Goal: Task Accomplishment & Management: Manage account settings

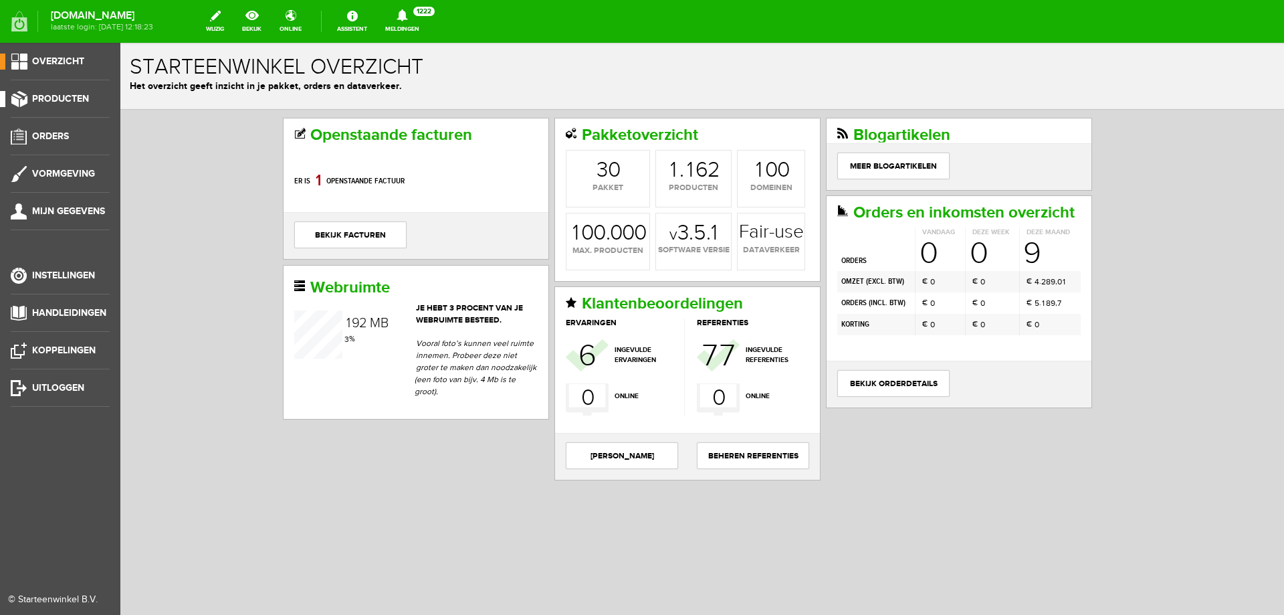
click at [76, 96] on span "Producten" at bounding box center [60, 98] width 57 height 11
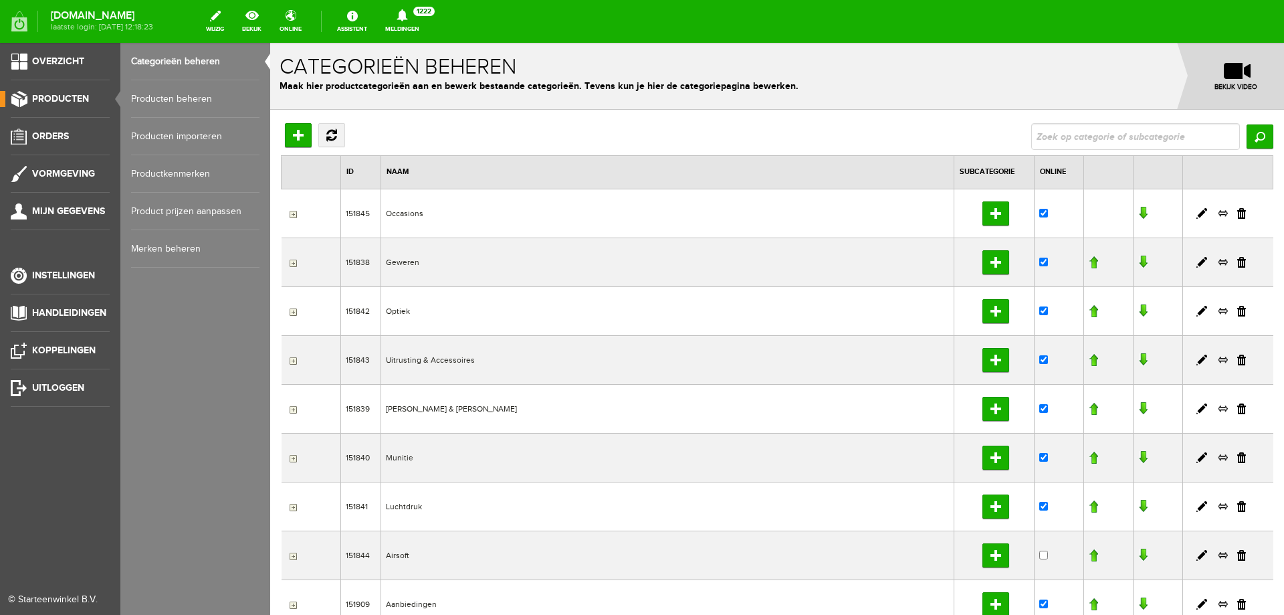
click at [201, 93] on link "Producten beheren" at bounding box center [195, 98] width 128 height 37
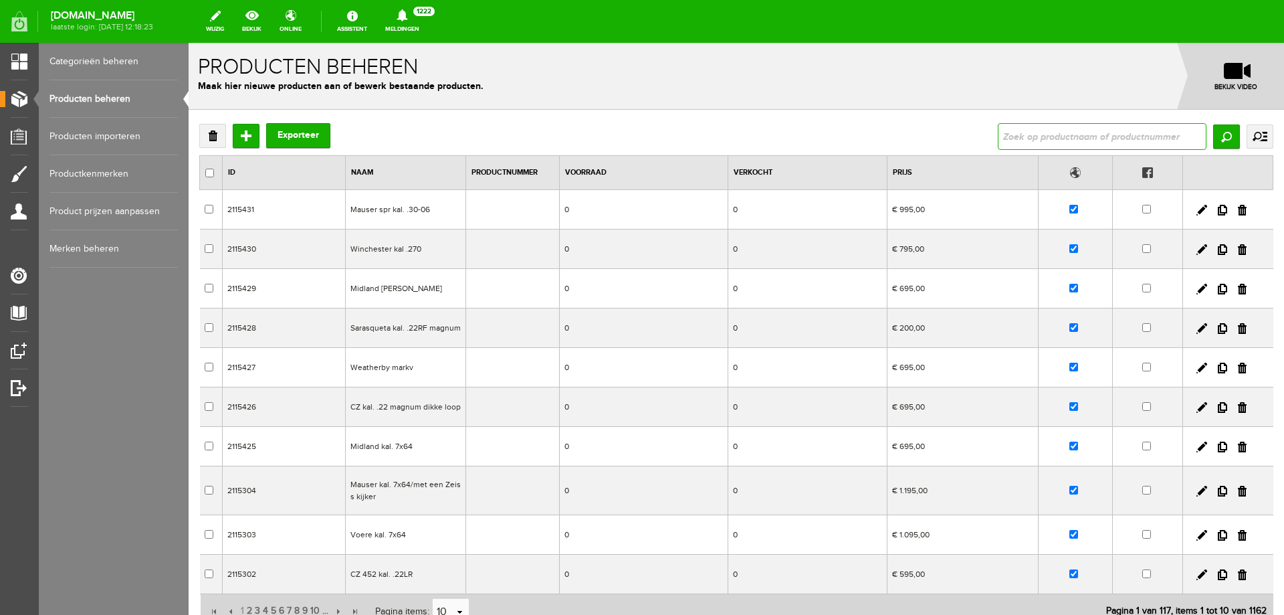
click at [1089, 138] on input "text" at bounding box center [1102, 136] width 209 height 27
type input "browning B525 game"
click at [1213, 131] on input "Zoeken" at bounding box center [1226, 136] width 27 height 24
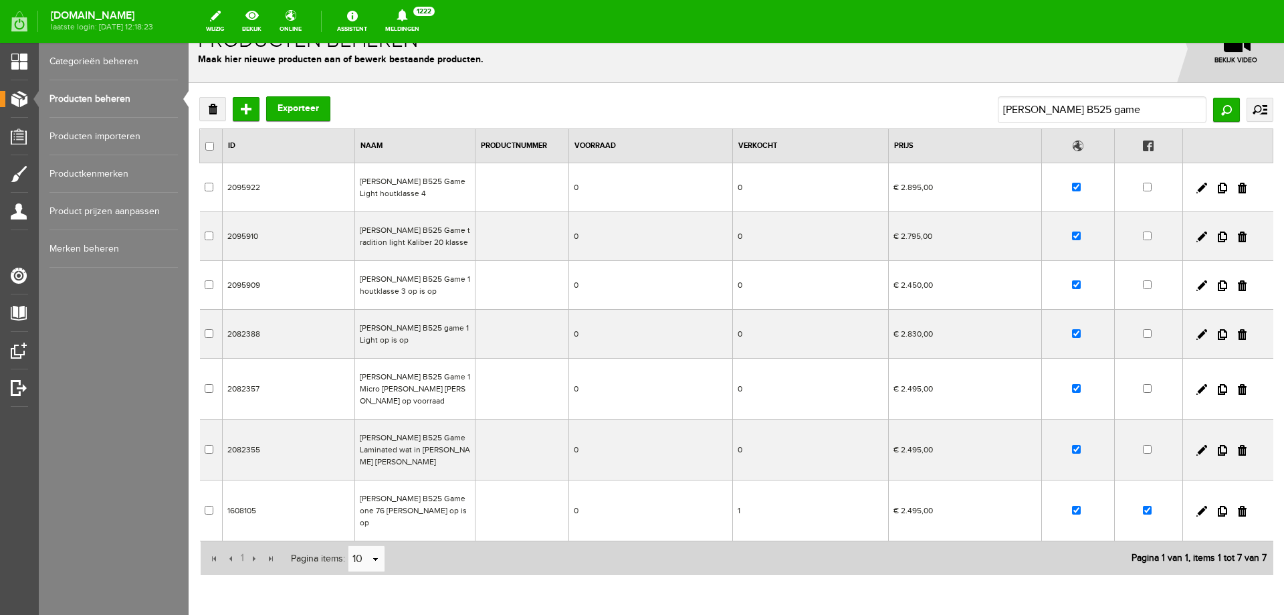
scroll to position [51, 0]
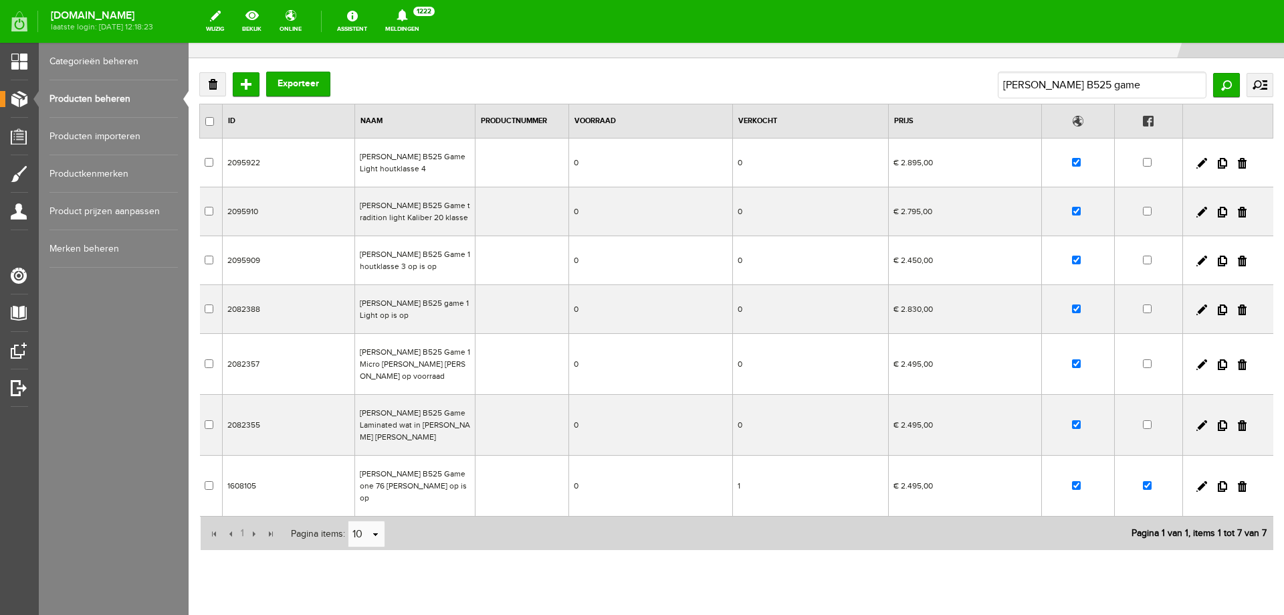
click at [576, 455] on td "0" at bounding box center [651, 485] width 164 height 61
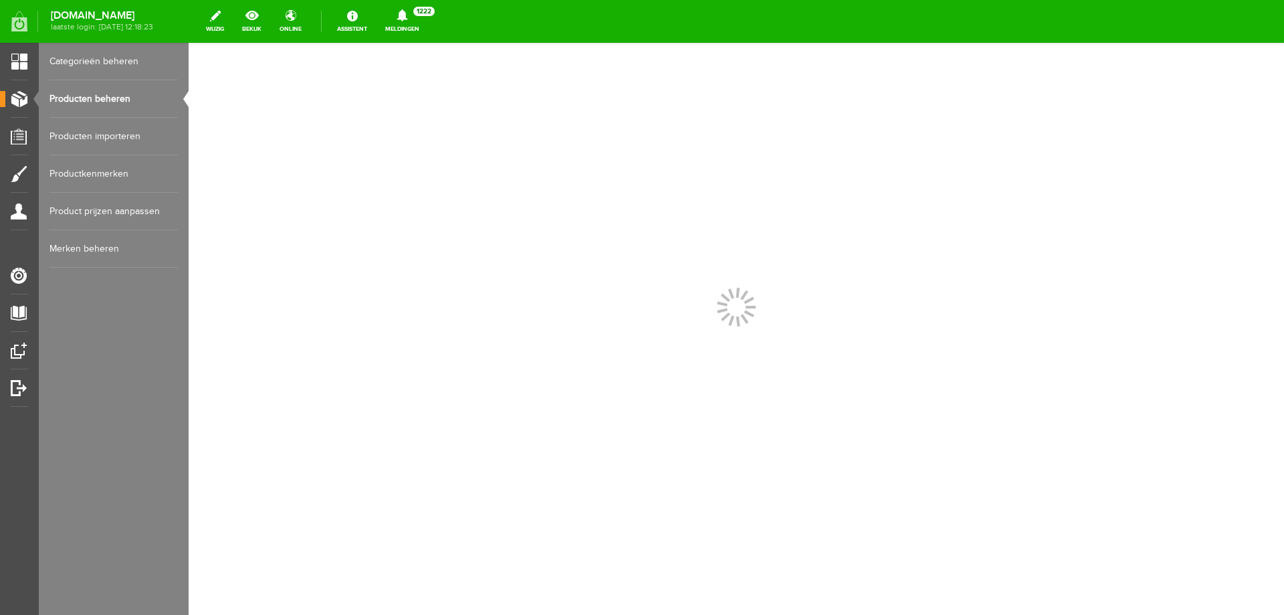
scroll to position [0, 0]
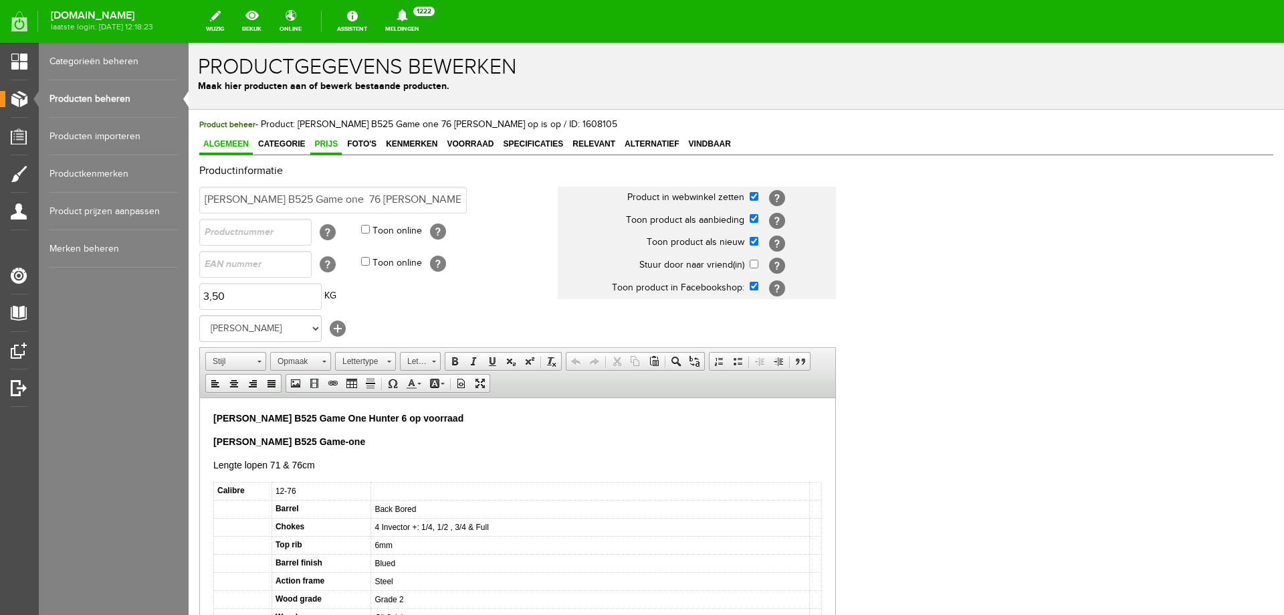
click at [330, 145] on span "Prijs" at bounding box center [325, 143] width 31 height 9
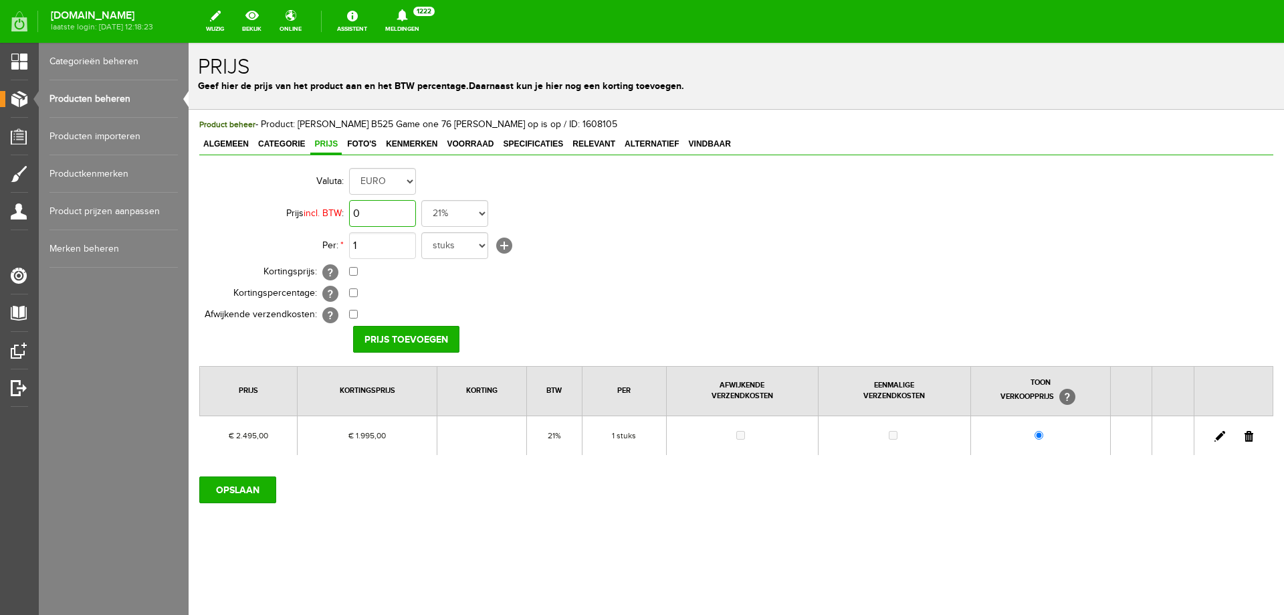
click at [393, 214] on input "0" at bounding box center [382, 213] width 67 height 27
type input "€ 2.495,00"
click at [353, 271] on input "checkbox" at bounding box center [353, 271] width 9 height 9
checkbox input "true"
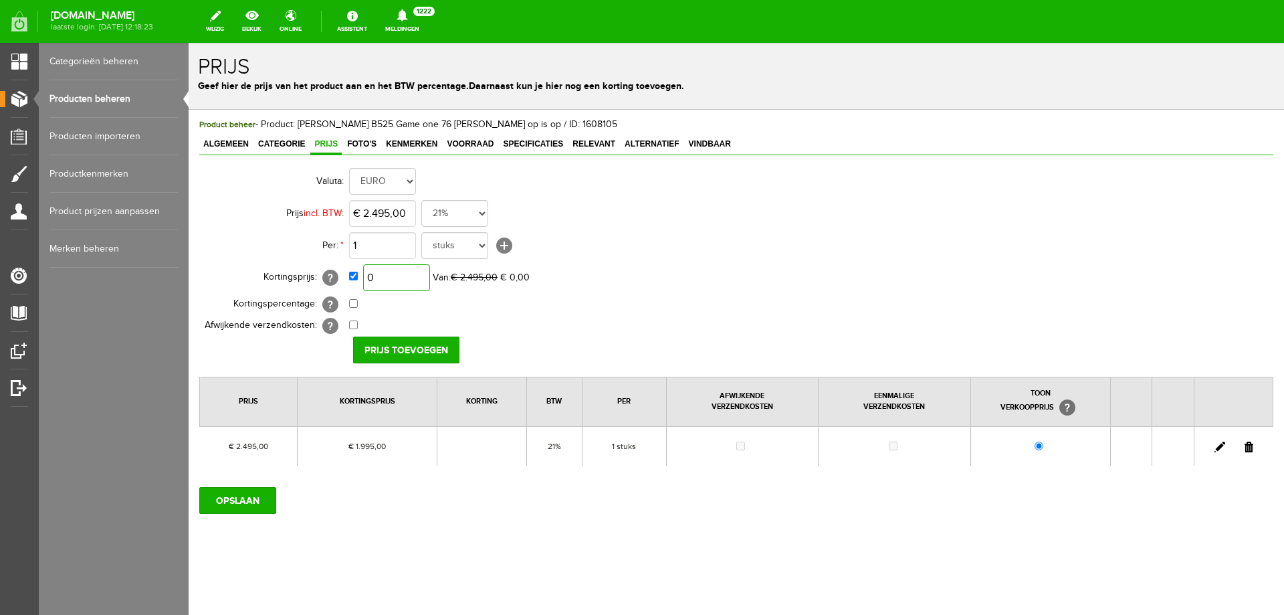
click at [414, 284] on input "0" at bounding box center [396, 277] width 67 height 27
type input "€ 2.095,00"
click at [409, 351] on input "Prijs toevoegen" at bounding box center [406, 349] width 106 height 27
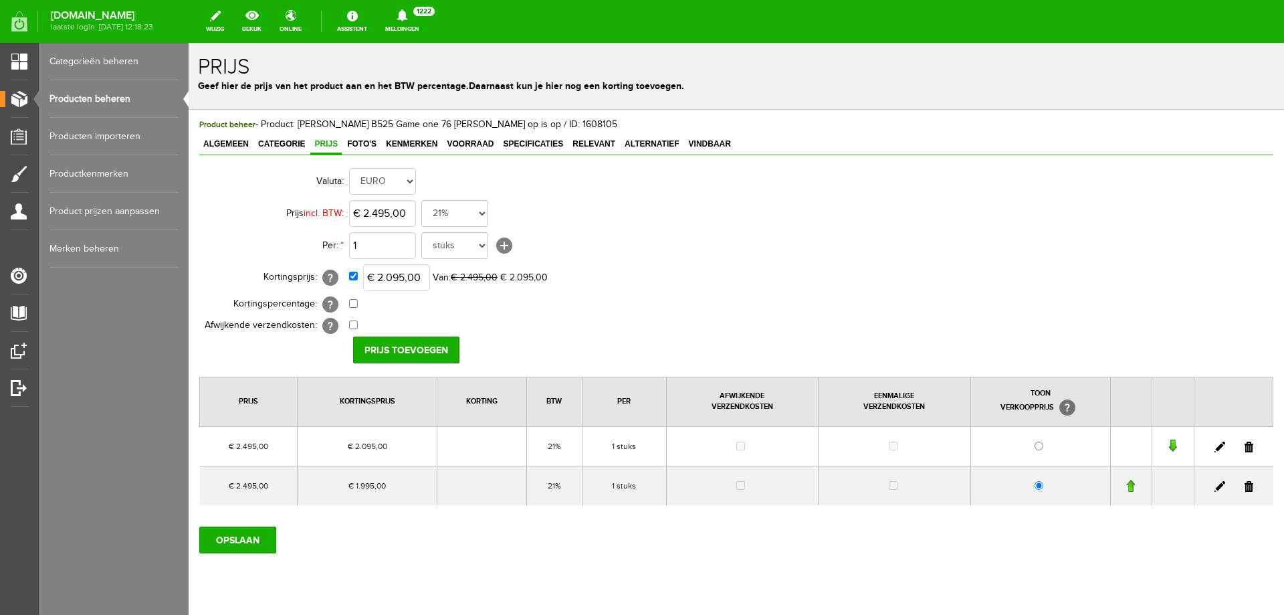
click at [1245, 486] on link at bounding box center [1249, 486] width 9 height 11
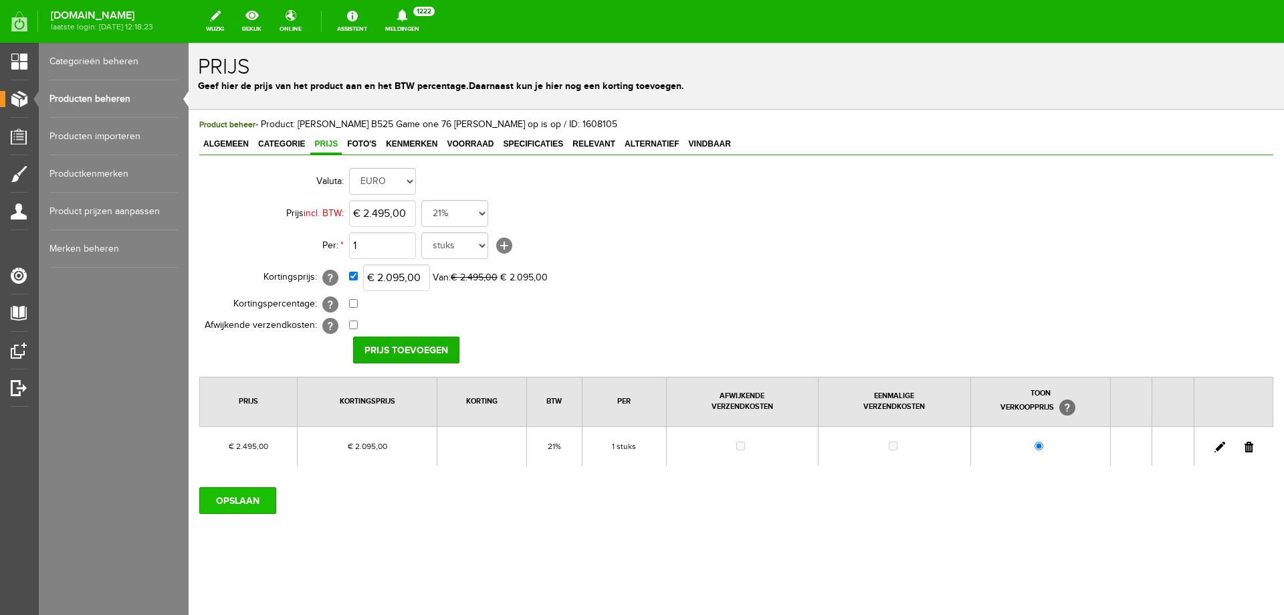
click at [253, 500] on input "OPSLAAN" at bounding box center [237, 500] width 77 height 27
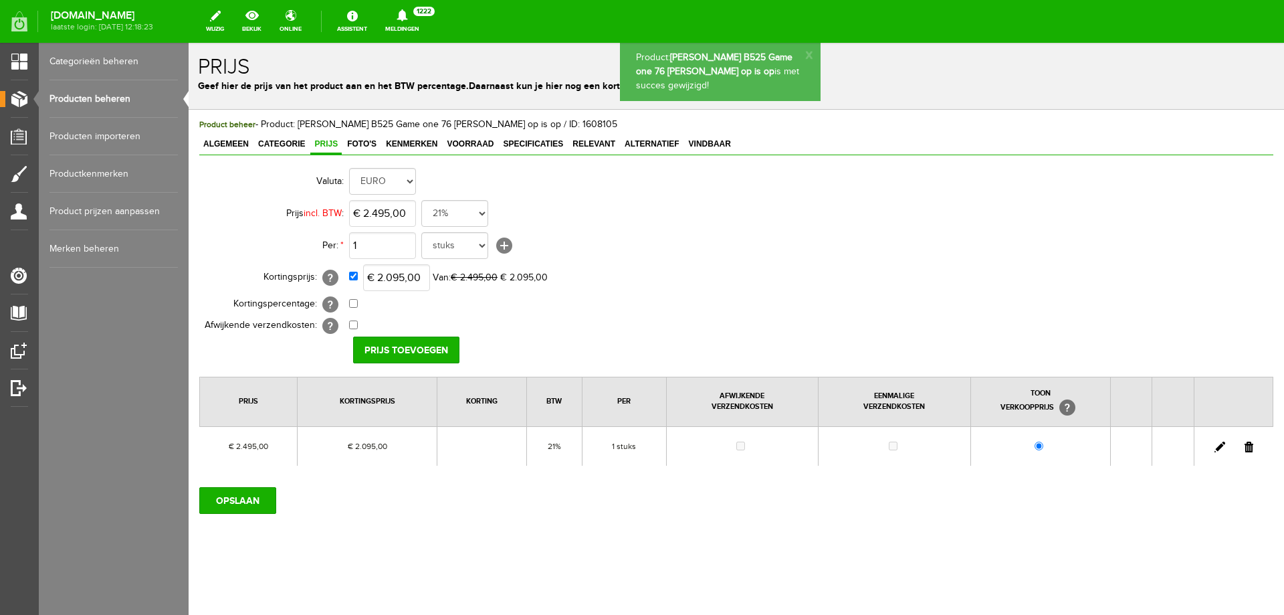
click at [96, 98] on link "Producten beheren" at bounding box center [113, 98] width 128 height 37
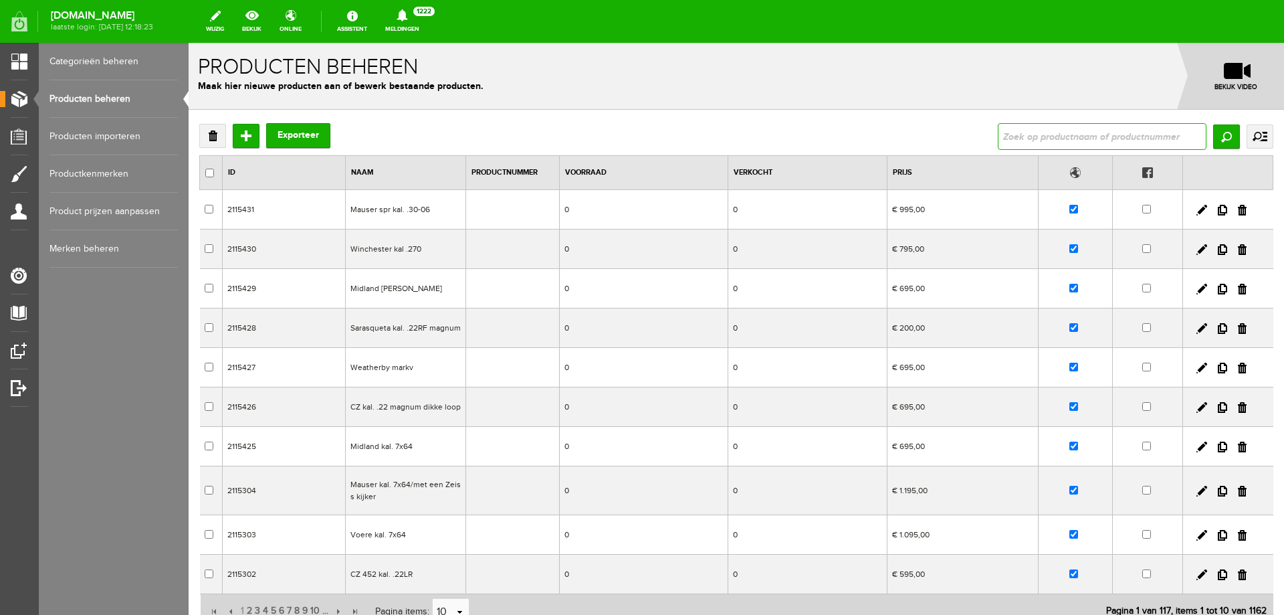
click at [1011, 134] on input "text" at bounding box center [1102, 136] width 209 height 27
type input "browning B525 game"
click at [1222, 140] on input "Zoeken" at bounding box center [1226, 136] width 27 height 24
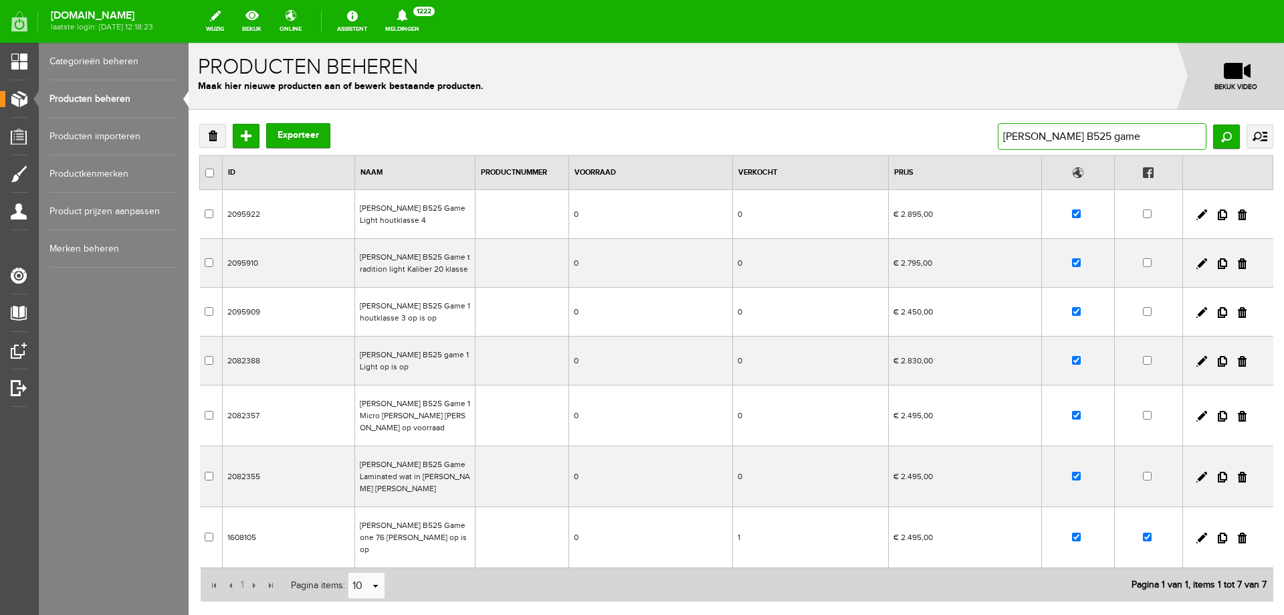
click at [1097, 134] on input "browning B525 game" at bounding box center [1102, 136] width 209 height 27
type input "browning 525"
click at [1213, 137] on input "Zoeken" at bounding box center [1226, 136] width 27 height 24
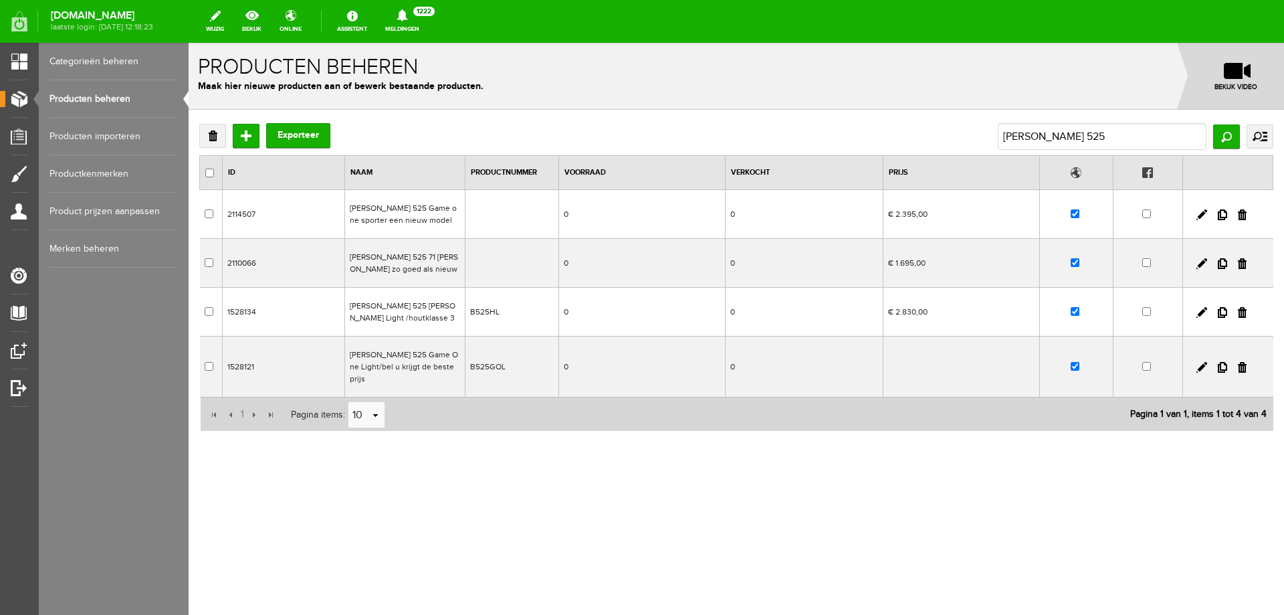
click at [142, 96] on link "Producten beheren" at bounding box center [113, 98] width 128 height 37
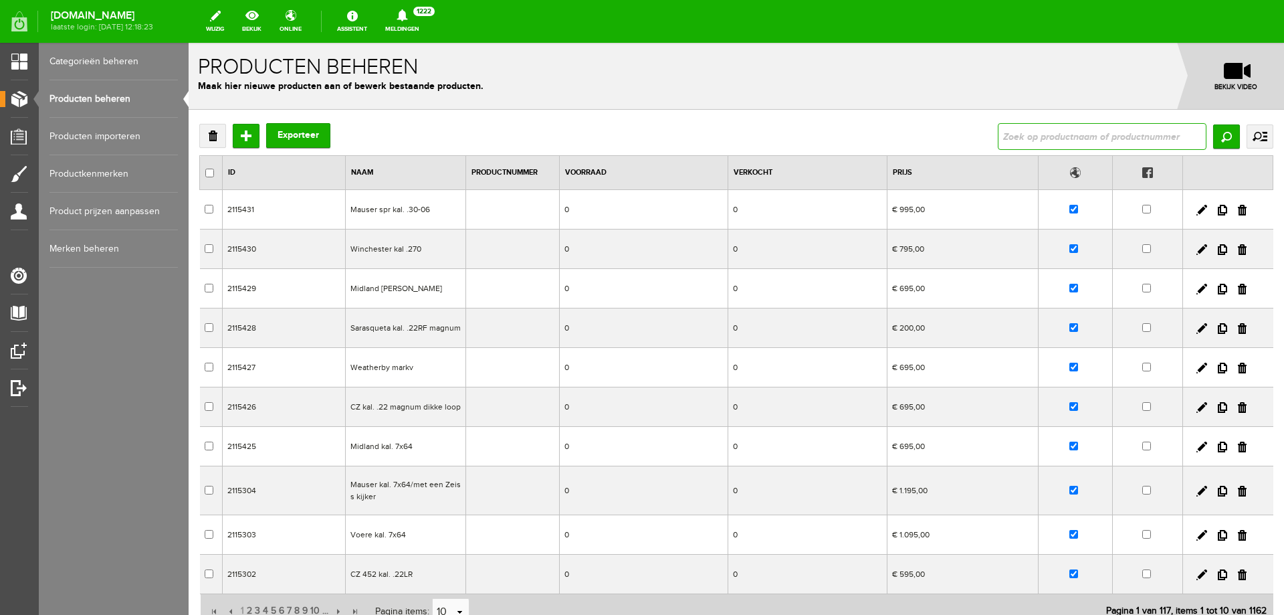
click at [1011, 133] on input "text" at bounding box center [1102, 136] width 209 height 27
type input "browning"
click at [1215, 137] on input "Zoeken" at bounding box center [1226, 136] width 27 height 24
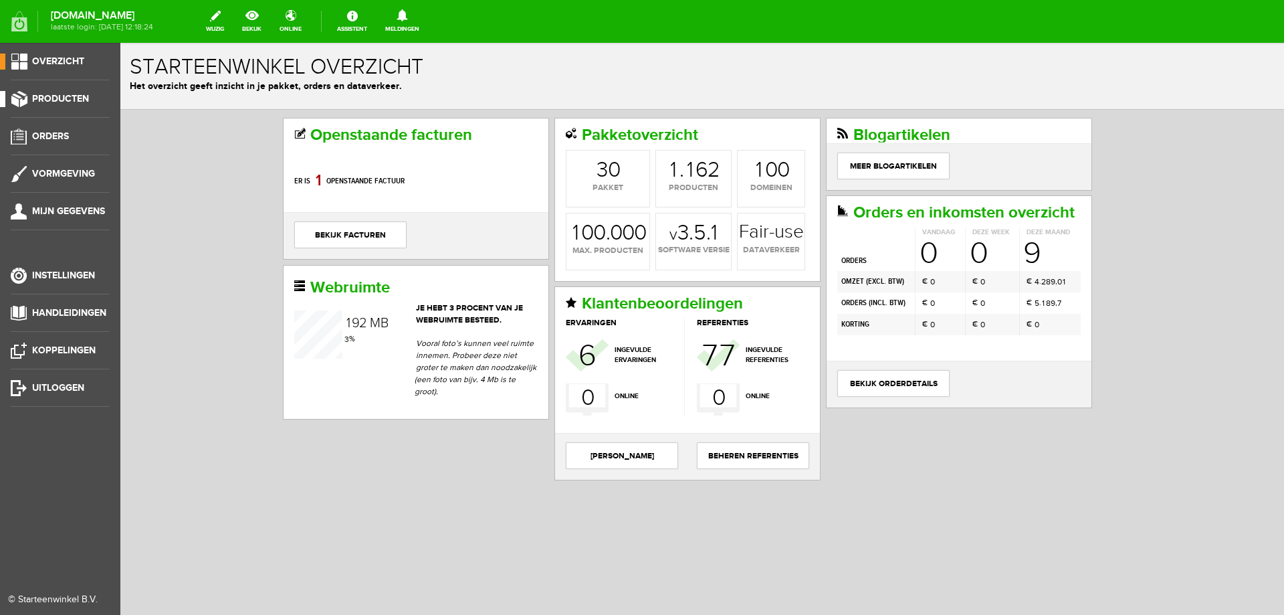
click at [73, 94] on span "Producten" at bounding box center [60, 98] width 57 height 11
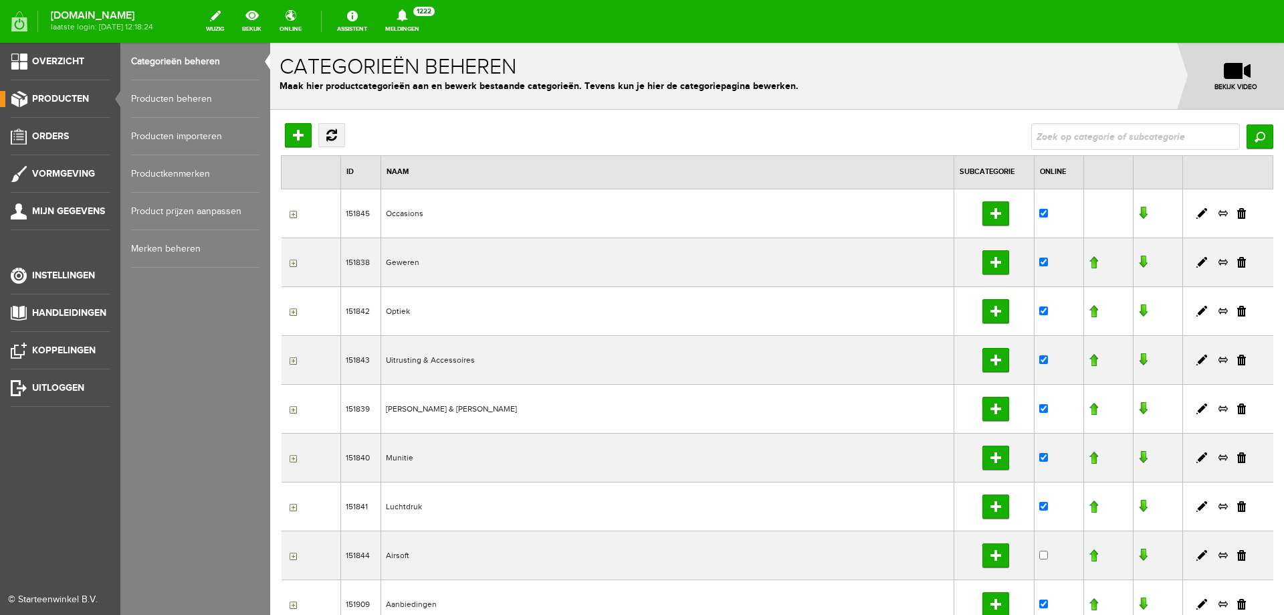
click at [152, 95] on link "Producten beheren" at bounding box center [195, 98] width 128 height 37
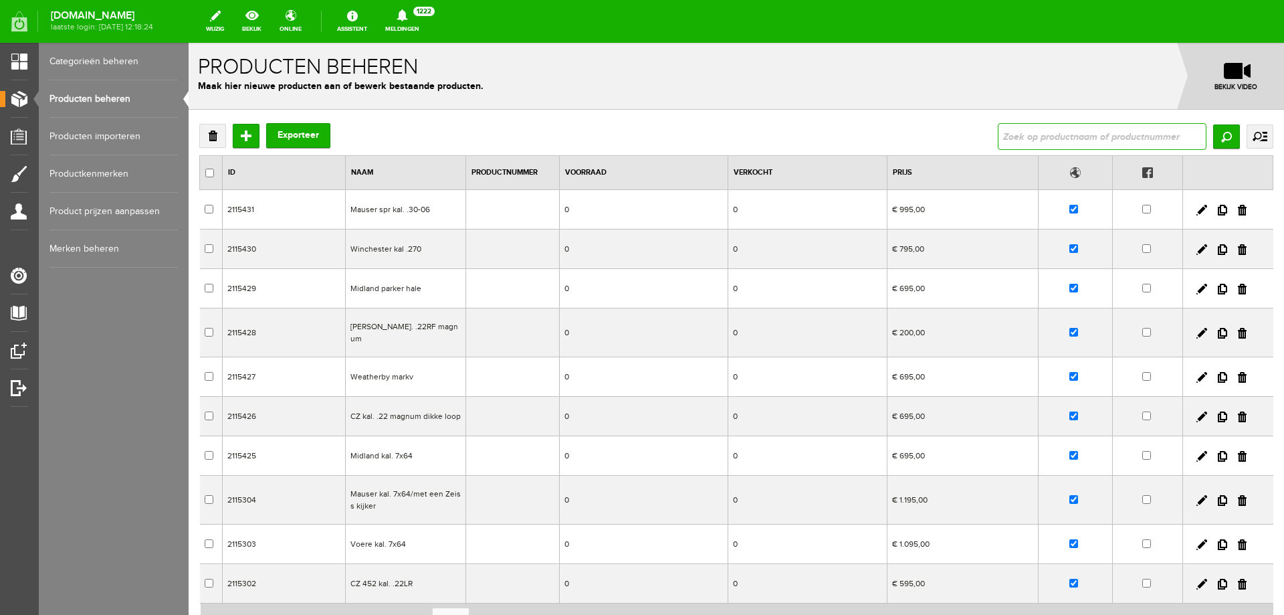
click at [1105, 128] on input "text" at bounding box center [1102, 136] width 209 height 27
type input "micro"
click at [1213, 139] on input "Zoeken" at bounding box center [1226, 136] width 27 height 24
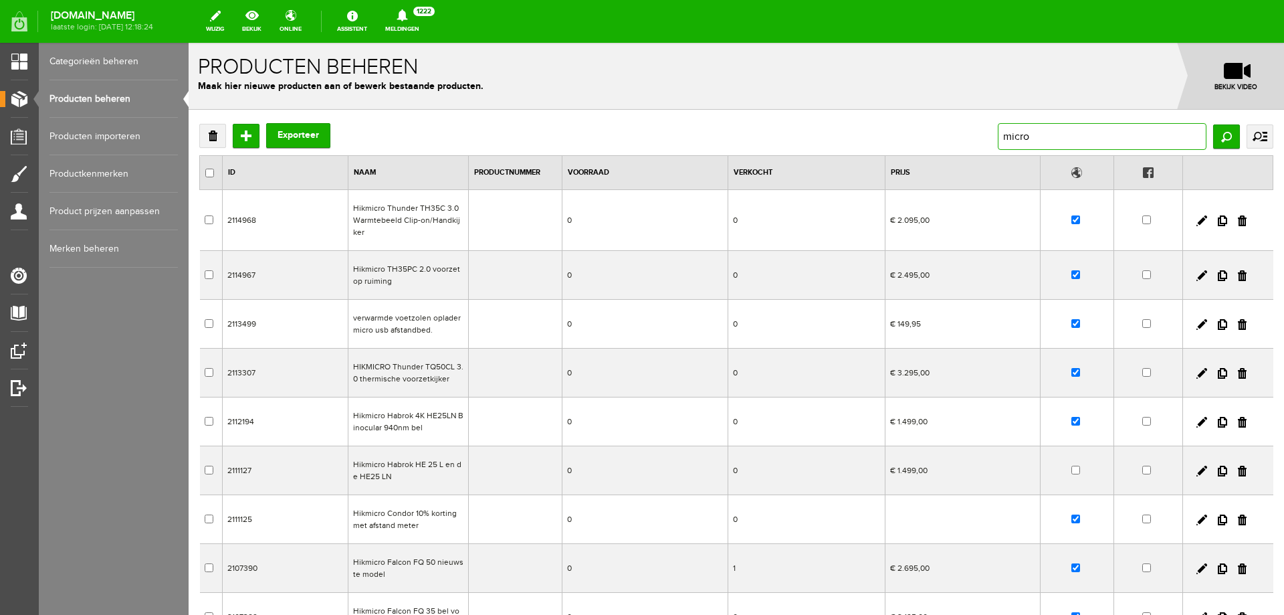
click at [1030, 125] on input "micro" at bounding box center [1102, 136] width 209 height 27
type input "m"
type input "525"
click at [1221, 134] on input "Zoeken" at bounding box center [1226, 136] width 27 height 24
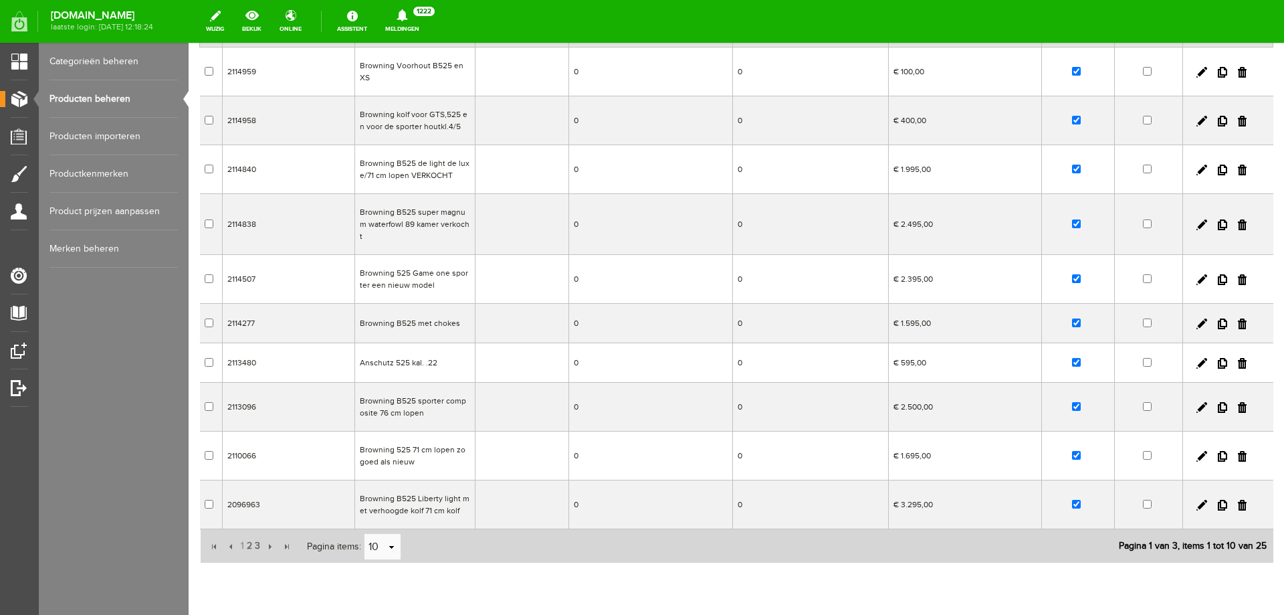
scroll to position [179, 0]
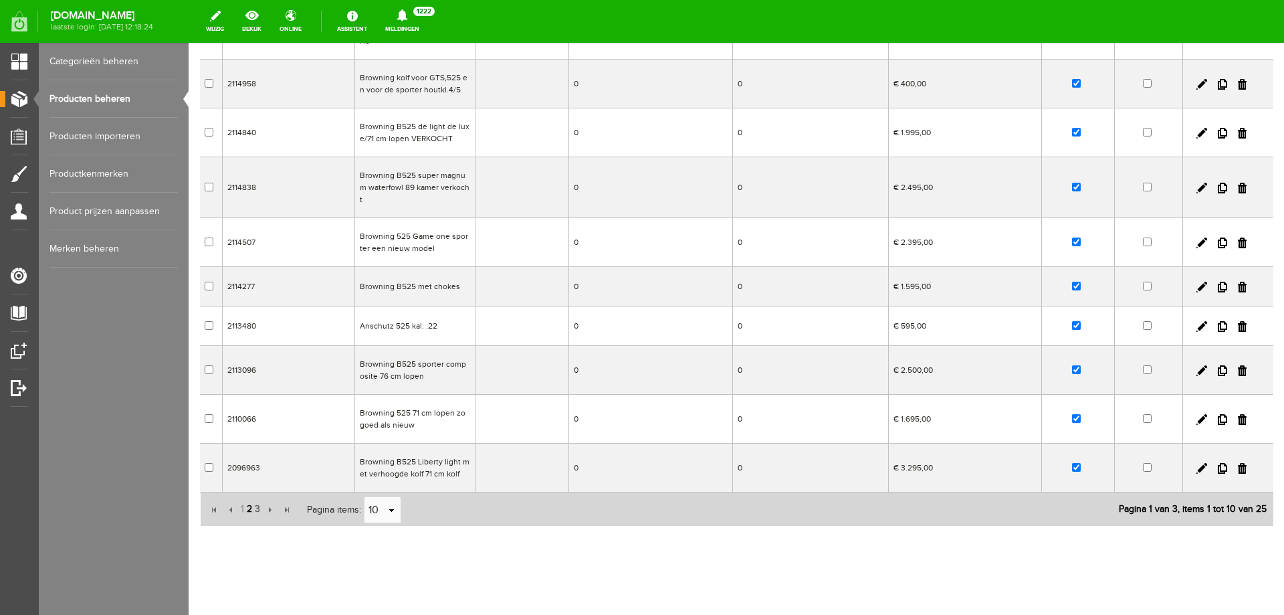
click at [247, 497] on span "2" at bounding box center [249, 509] width 8 height 27
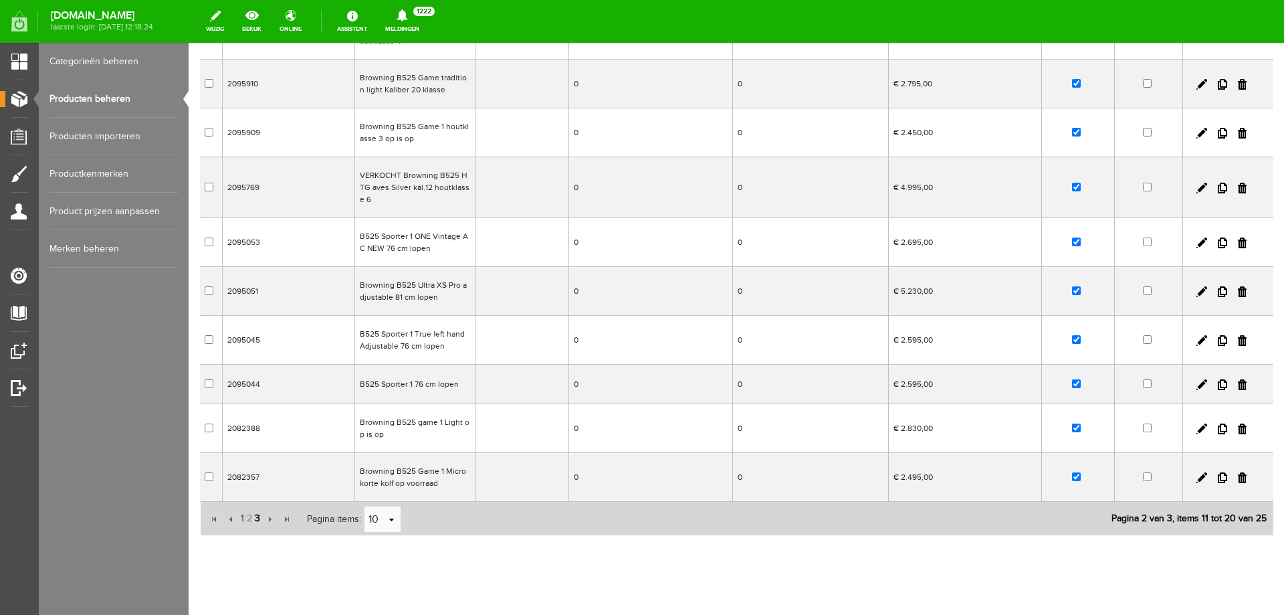
click at [257, 518] on span "3" at bounding box center [257, 518] width 8 height 27
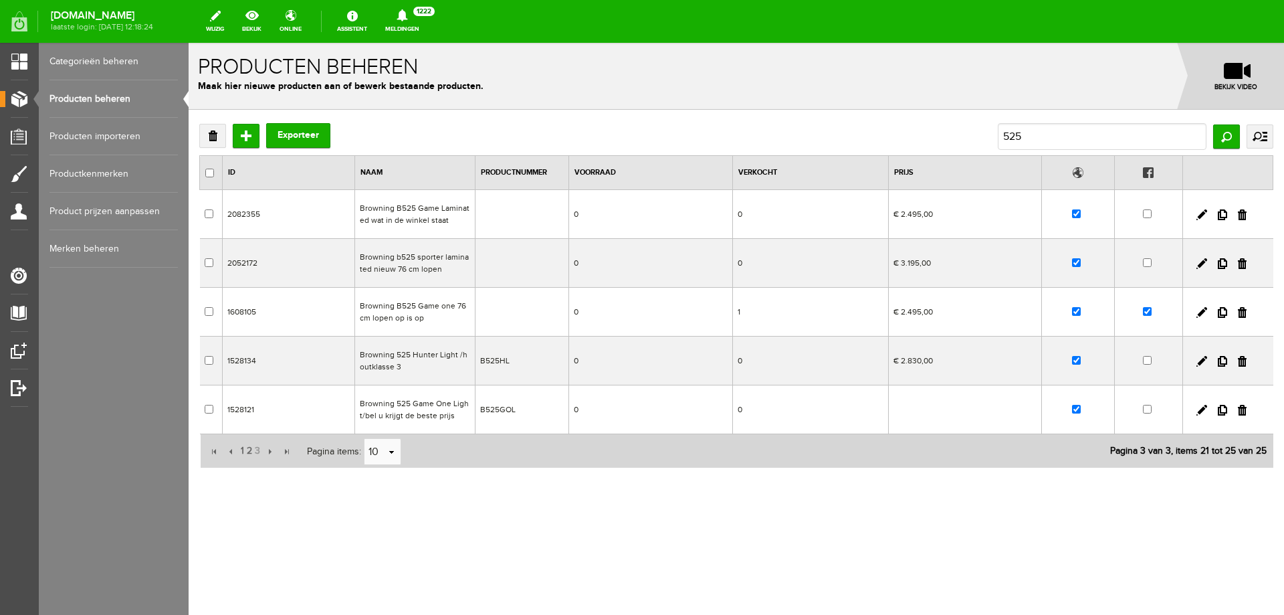
scroll to position [0, 0]
click at [249, 449] on span "2" at bounding box center [249, 450] width 8 height 27
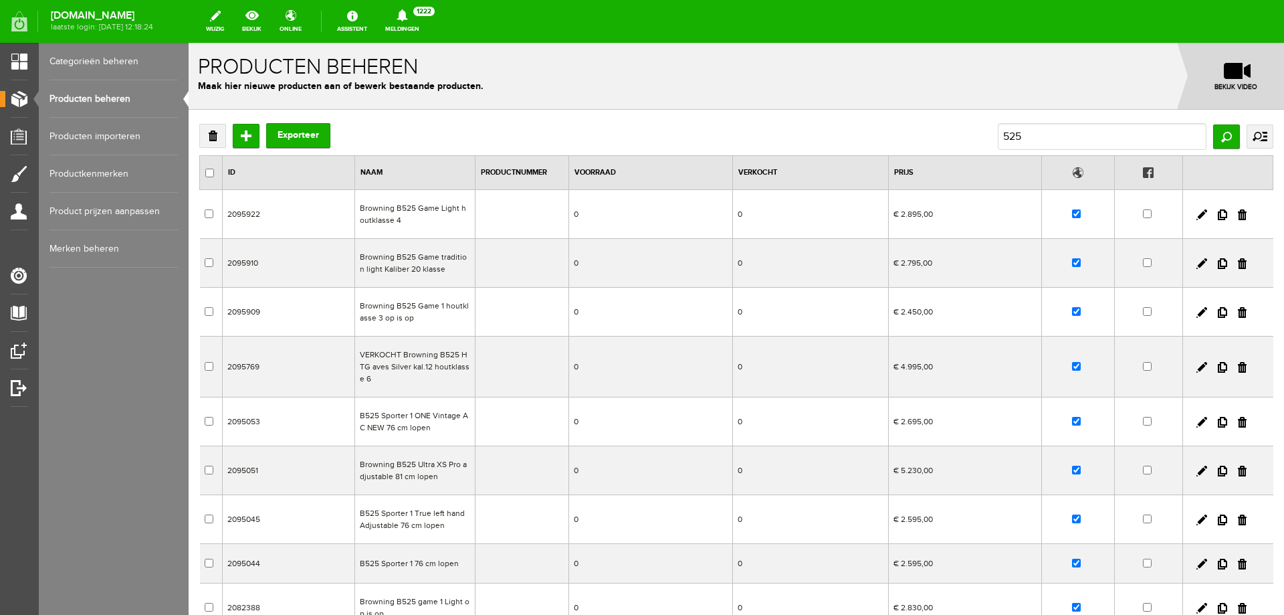
click at [438, 320] on td "Browning B525 Game 1 houtklasse 3 op is op" at bounding box center [415, 312] width 120 height 49
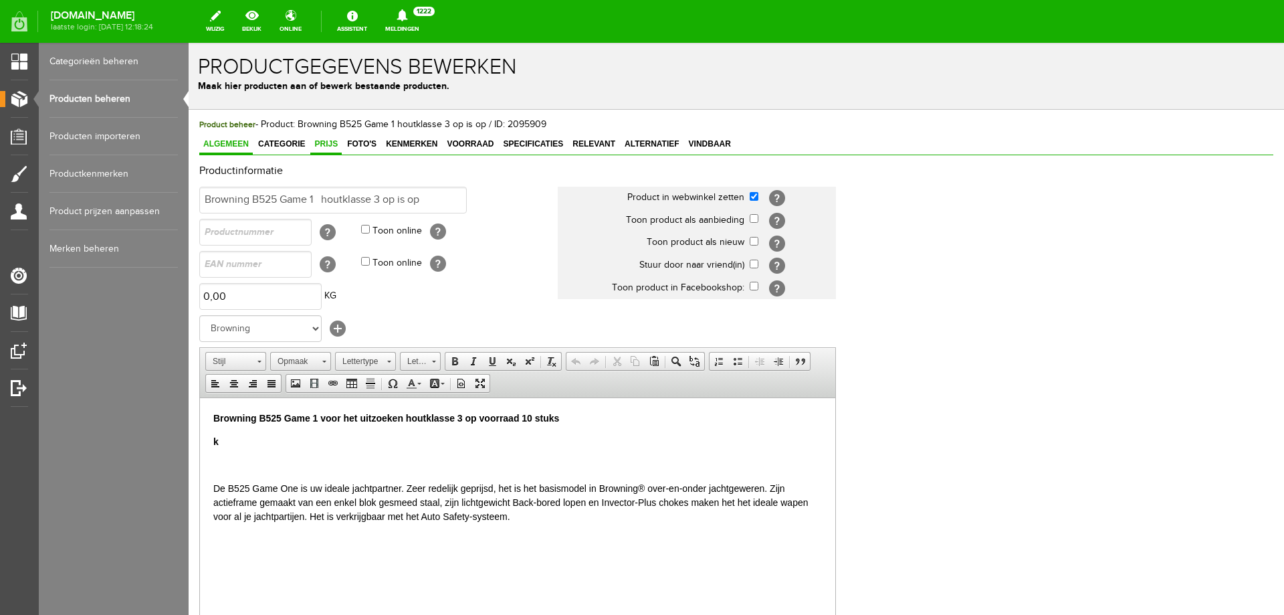
click at [336, 141] on span "Prijs" at bounding box center [325, 143] width 31 height 9
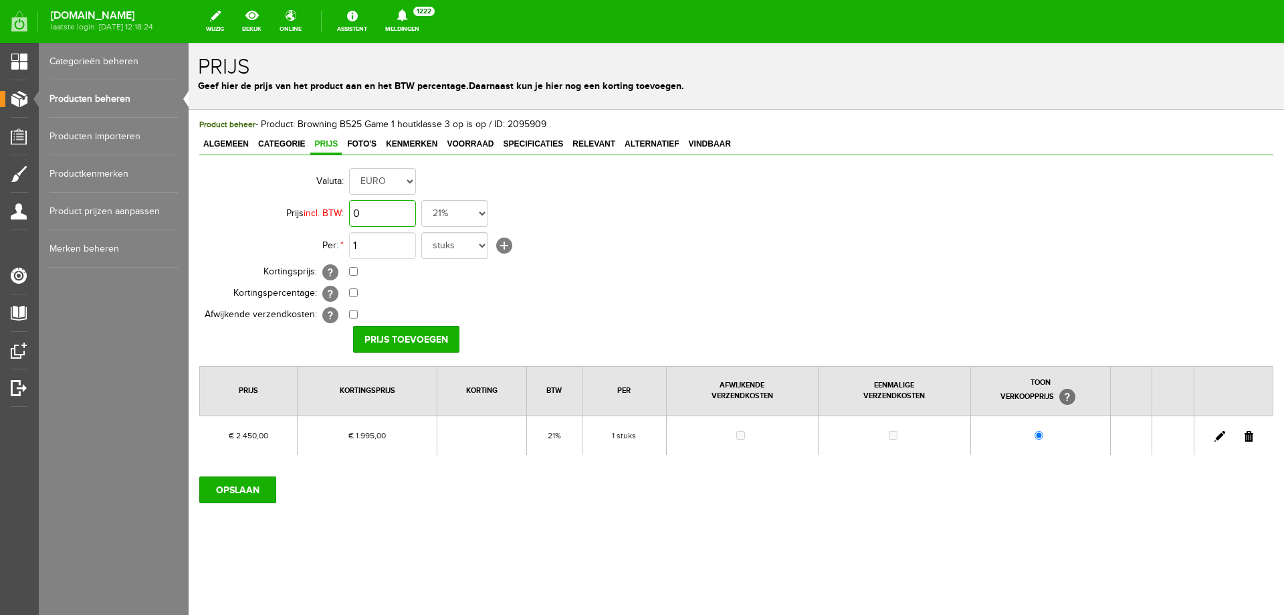
drag, startPoint x: 396, startPoint y: 213, endPoint x: 403, endPoint y: 217, distance: 7.8
click at [396, 213] on input "0" at bounding box center [382, 213] width 67 height 27
type input "€ 2.450,00"
click at [353, 272] on input "checkbox" at bounding box center [353, 271] width 9 height 9
checkbox input "true"
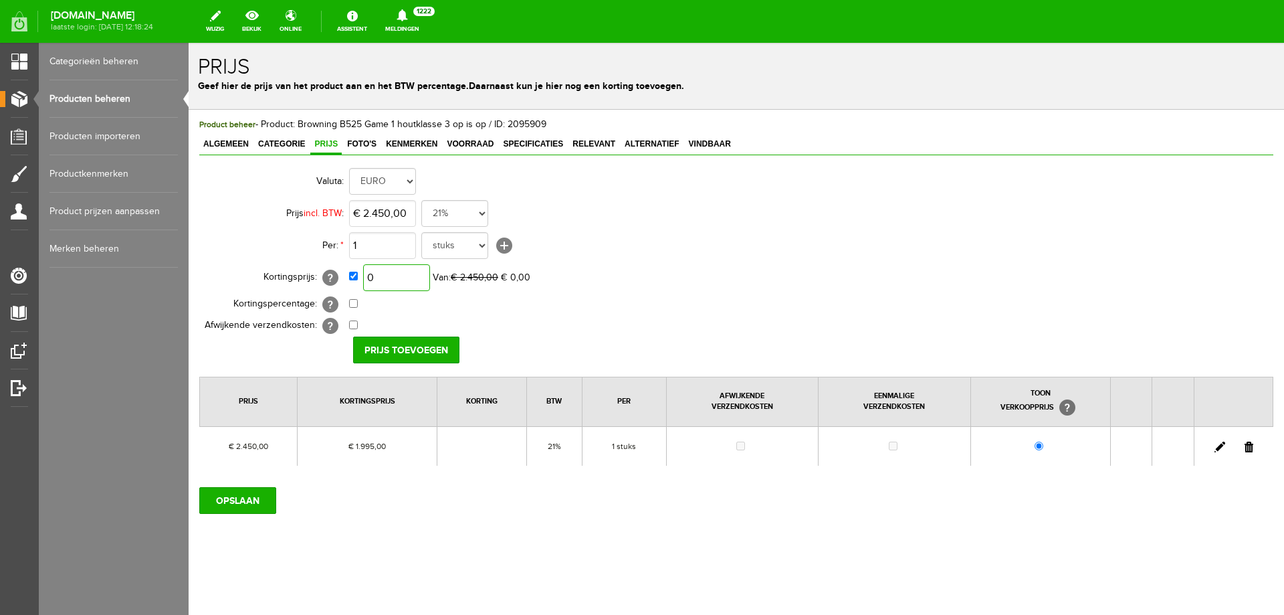
click at [404, 278] on input "0" at bounding box center [396, 277] width 67 height 27
type input "€ 2.095,00"
click at [403, 342] on input "Prijs toevoegen" at bounding box center [406, 349] width 106 height 27
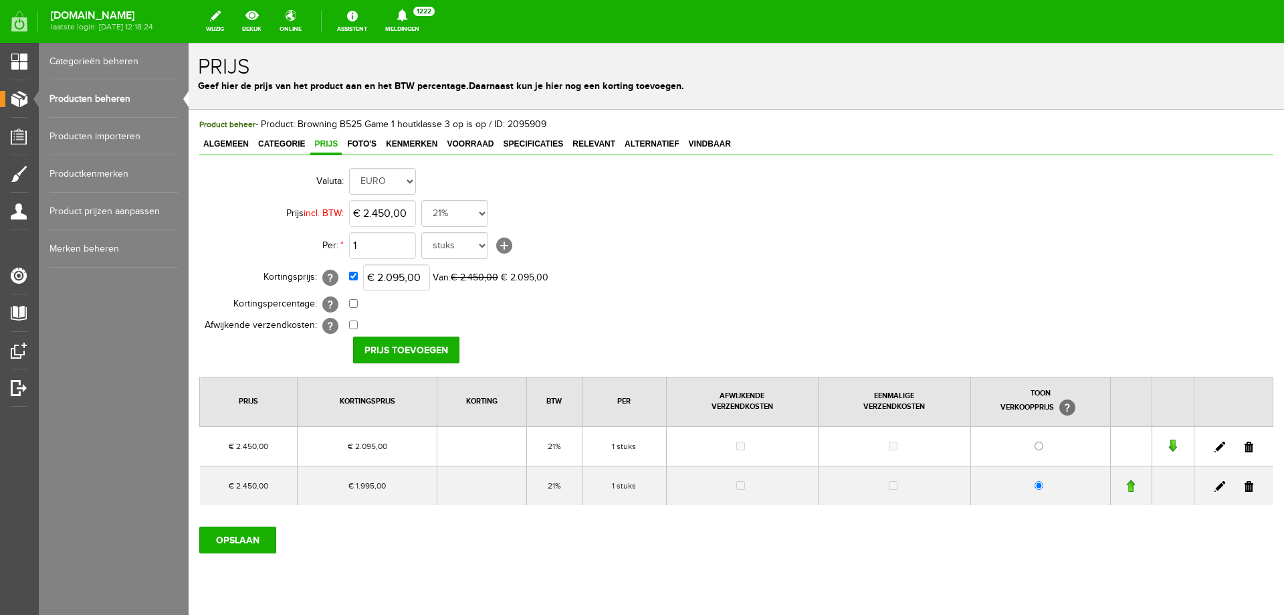
click at [1245, 484] on link at bounding box center [1249, 486] width 9 height 11
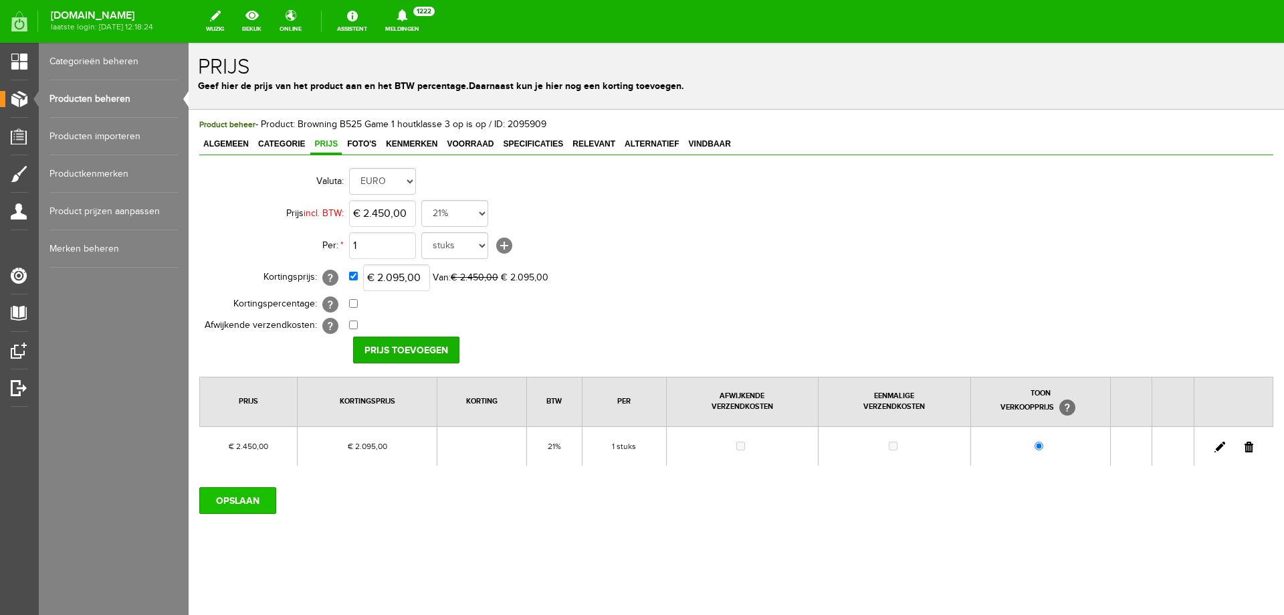
click at [249, 502] on input "OPSLAAN" at bounding box center [237, 500] width 77 height 27
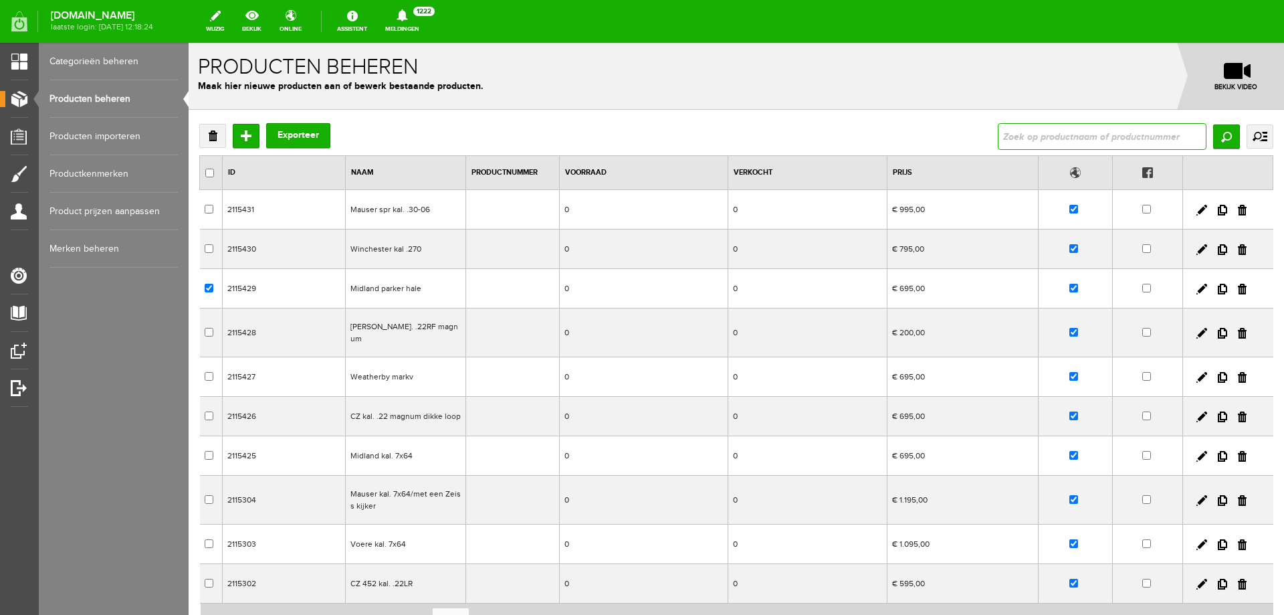
click at [1105, 136] on input "text" at bounding box center [1102, 136] width 209 height 27
type input "beretta silver p"
click at [1213, 136] on input "Zoeken" at bounding box center [1226, 136] width 27 height 24
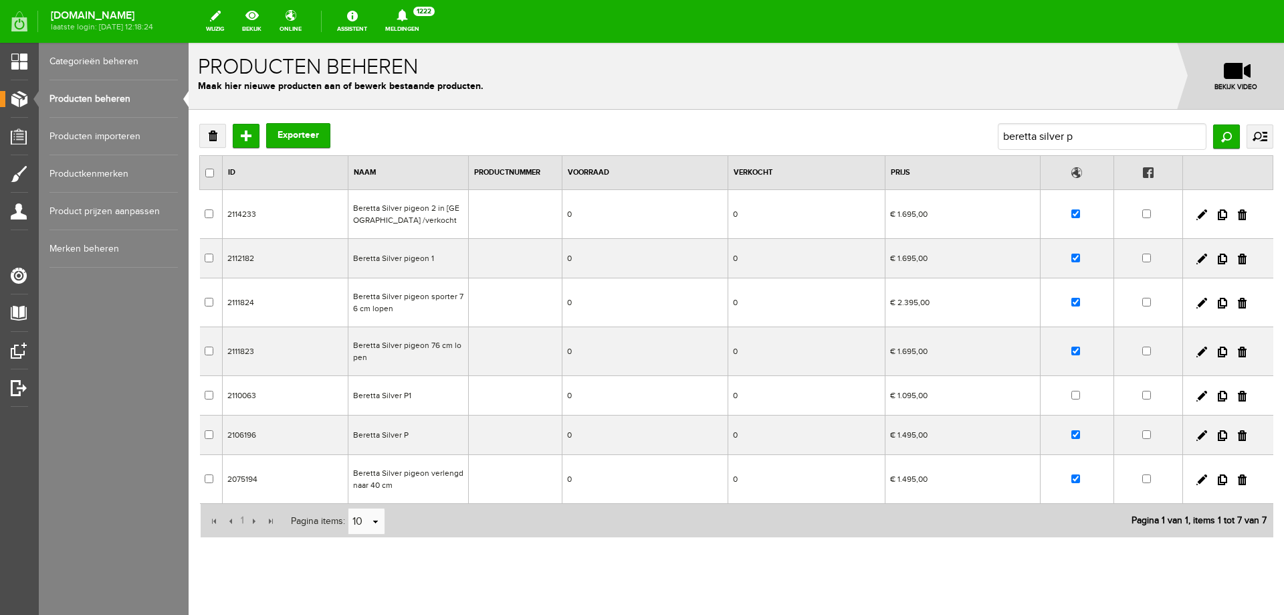
click at [942, 308] on td "€ 2.395,00" at bounding box center [962, 302] width 155 height 49
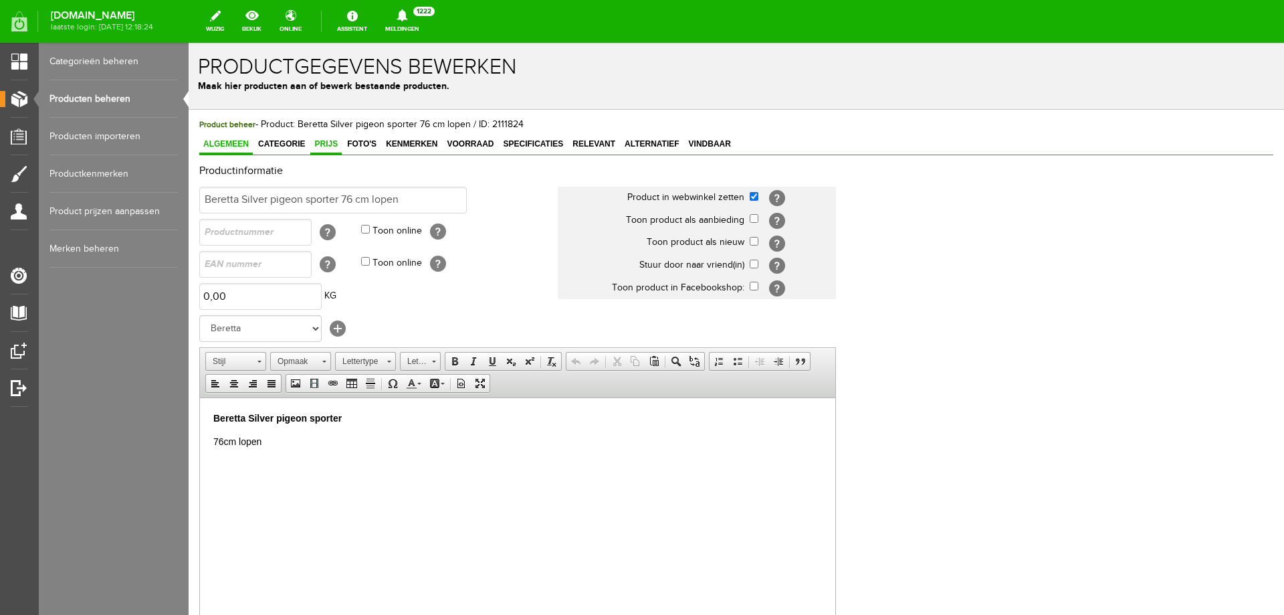
click at [334, 144] on span "Prijs" at bounding box center [325, 143] width 31 height 9
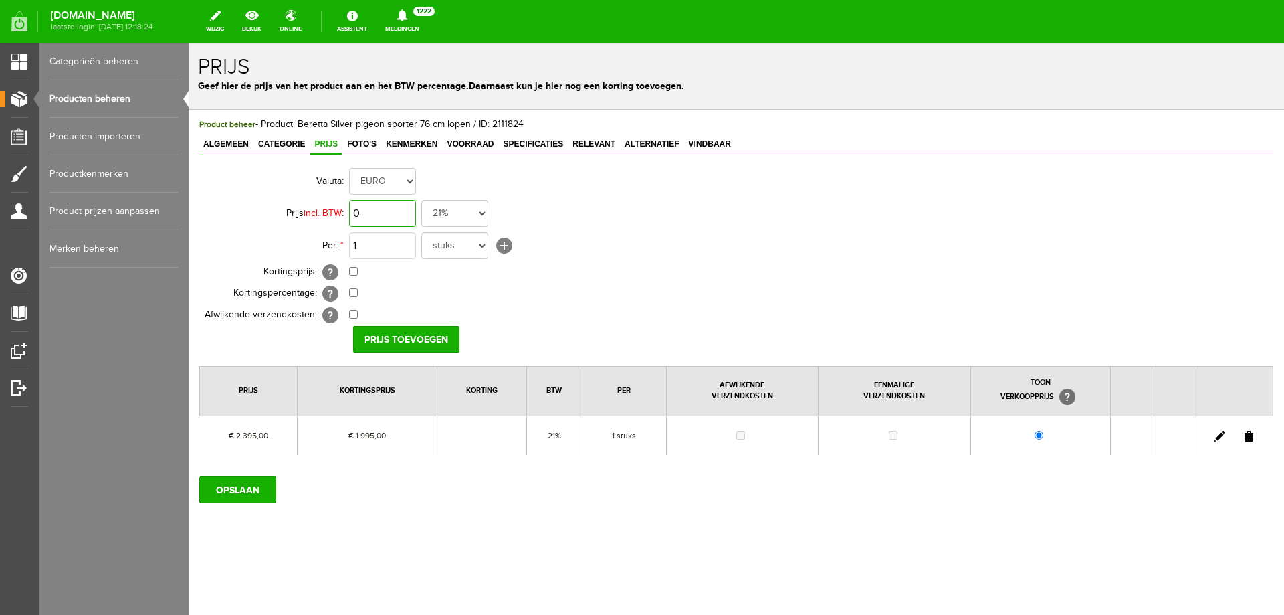
click at [395, 213] on input "0" at bounding box center [382, 213] width 67 height 27
type input "€ 2.495,00"
click at [353, 272] on input "checkbox" at bounding box center [353, 271] width 9 height 9
checkbox input "true"
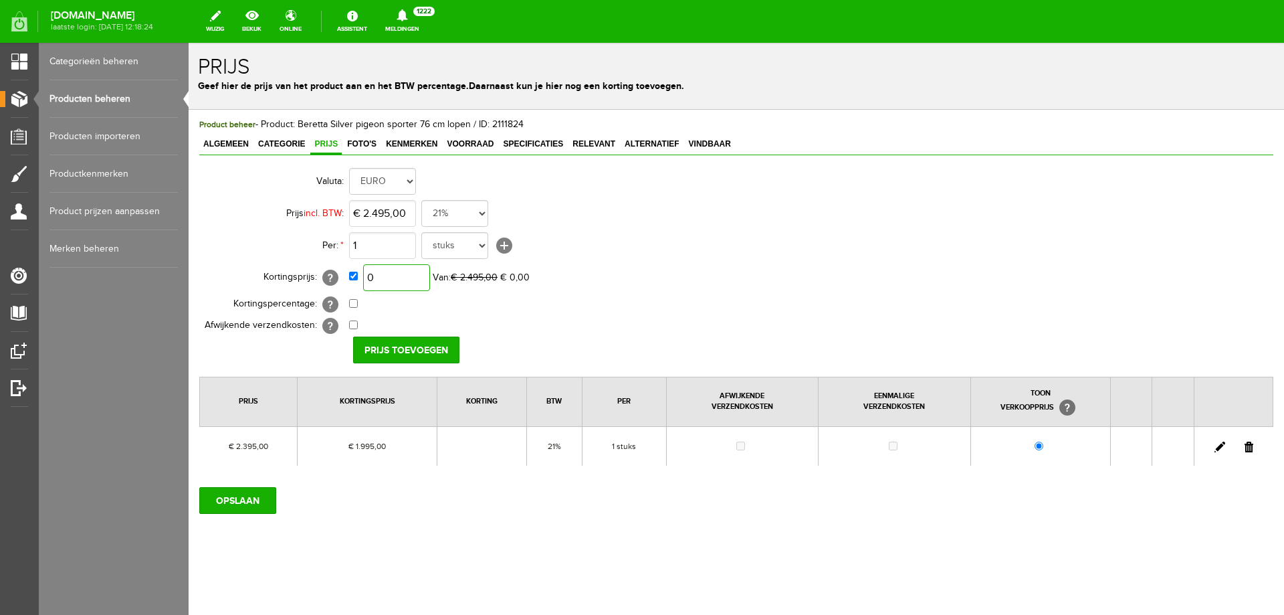
click at [401, 277] on input "0" at bounding box center [396, 277] width 67 height 27
type input "€ 2.095,00"
click at [435, 346] on input "Prijs toevoegen" at bounding box center [406, 349] width 106 height 27
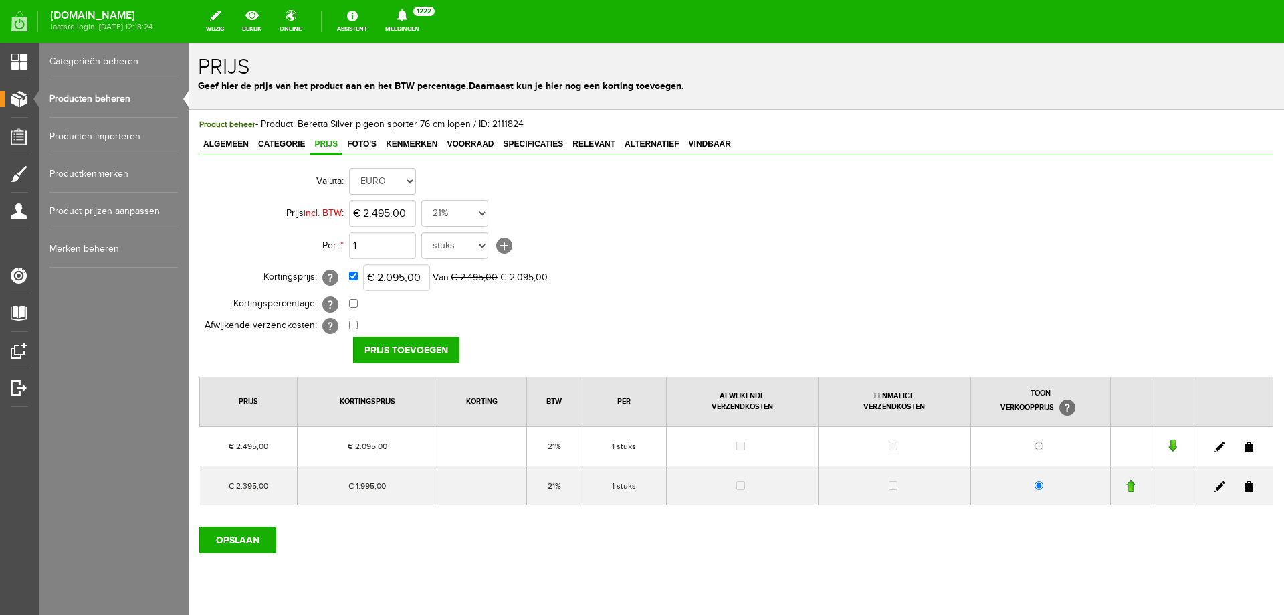
click at [1245, 488] on link at bounding box center [1249, 486] width 9 height 11
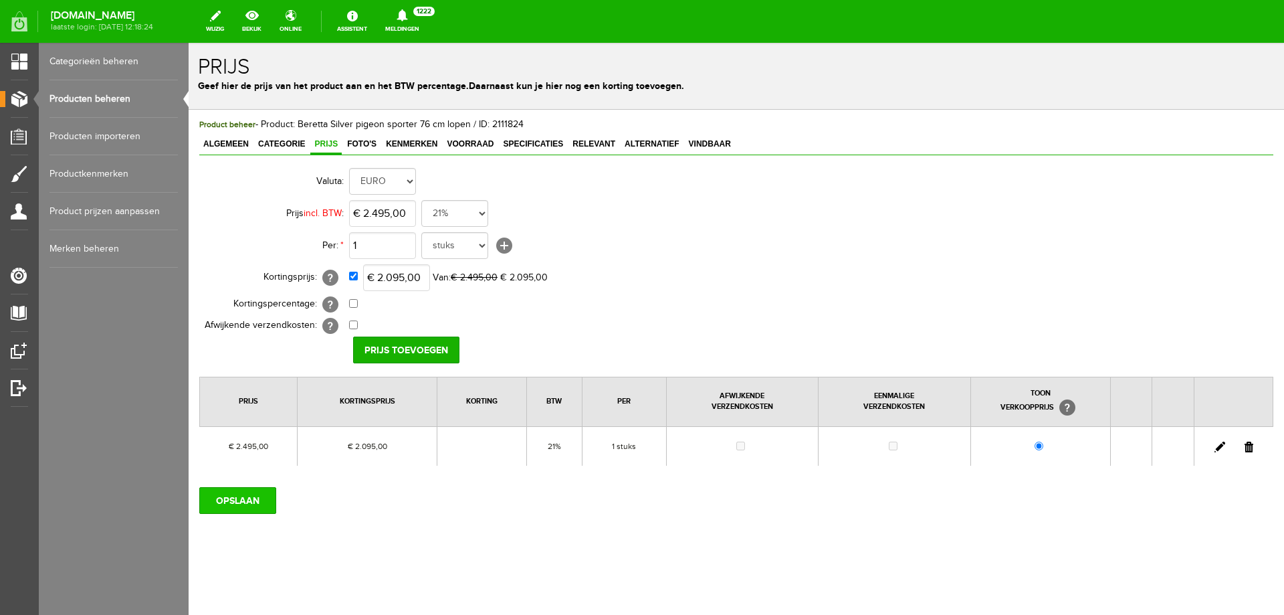
click at [249, 492] on input "OPSLAAN" at bounding box center [237, 500] width 77 height 27
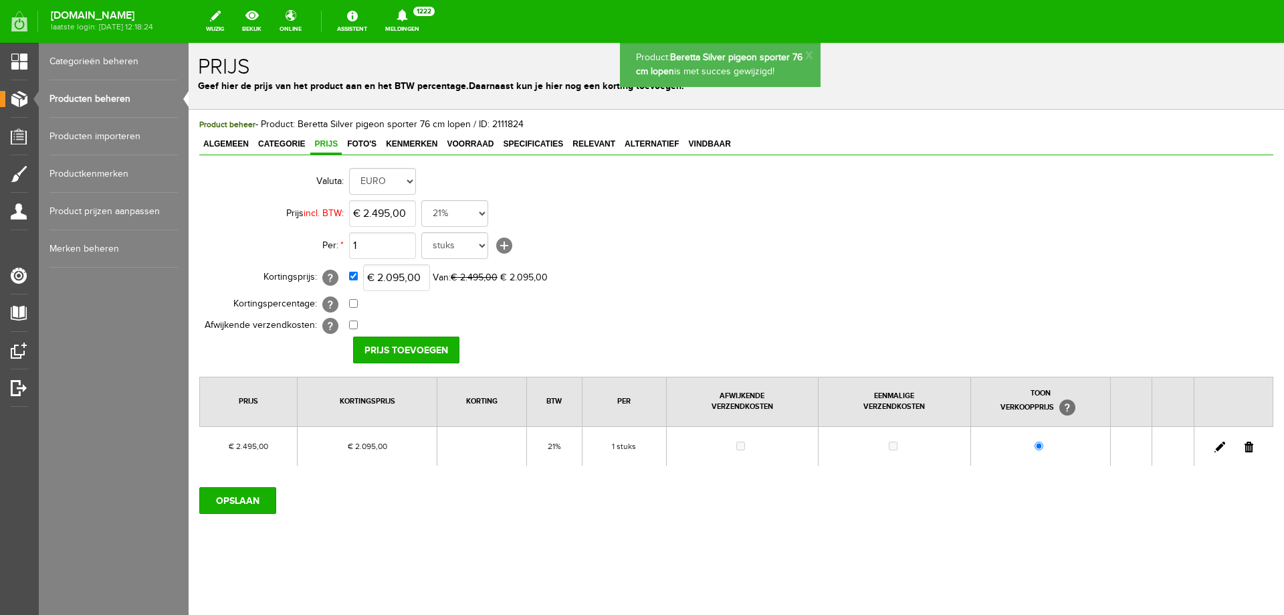
click at [116, 91] on link "Producten beheren" at bounding box center [113, 98] width 128 height 37
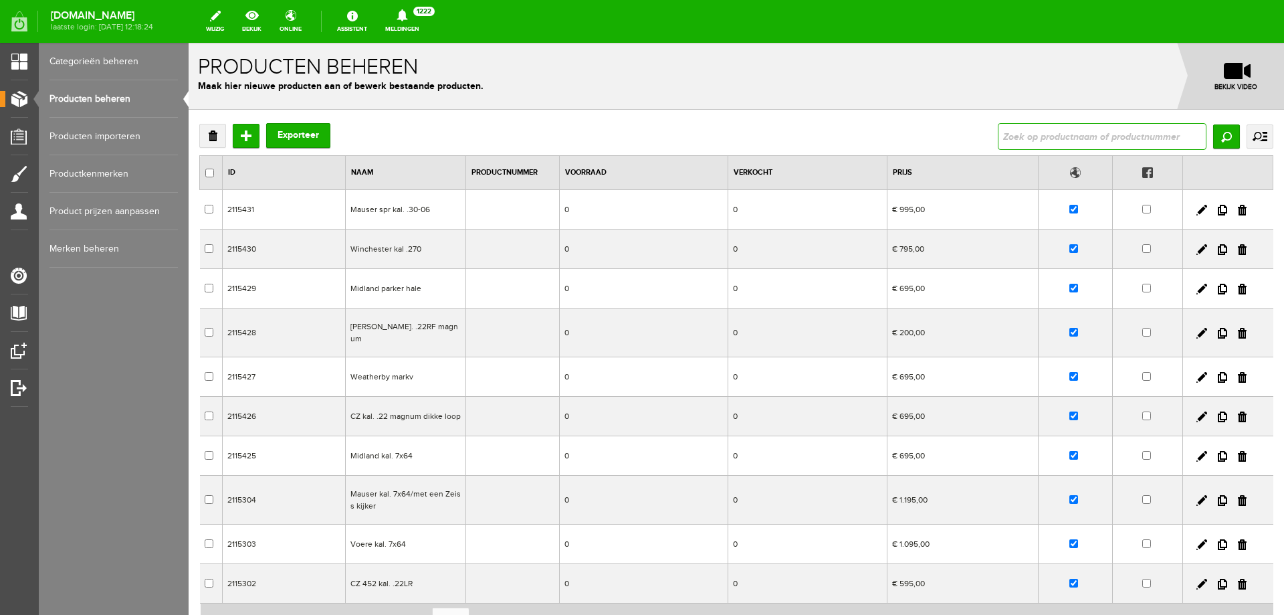
click at [1037, 136] on input "text" at bounding box center [1102, 136] width 209 height 27
type input "beretta silver"
click at [1213, 139] on input "Zoeken" at bounding box center [1226, 136] width 27 height 24
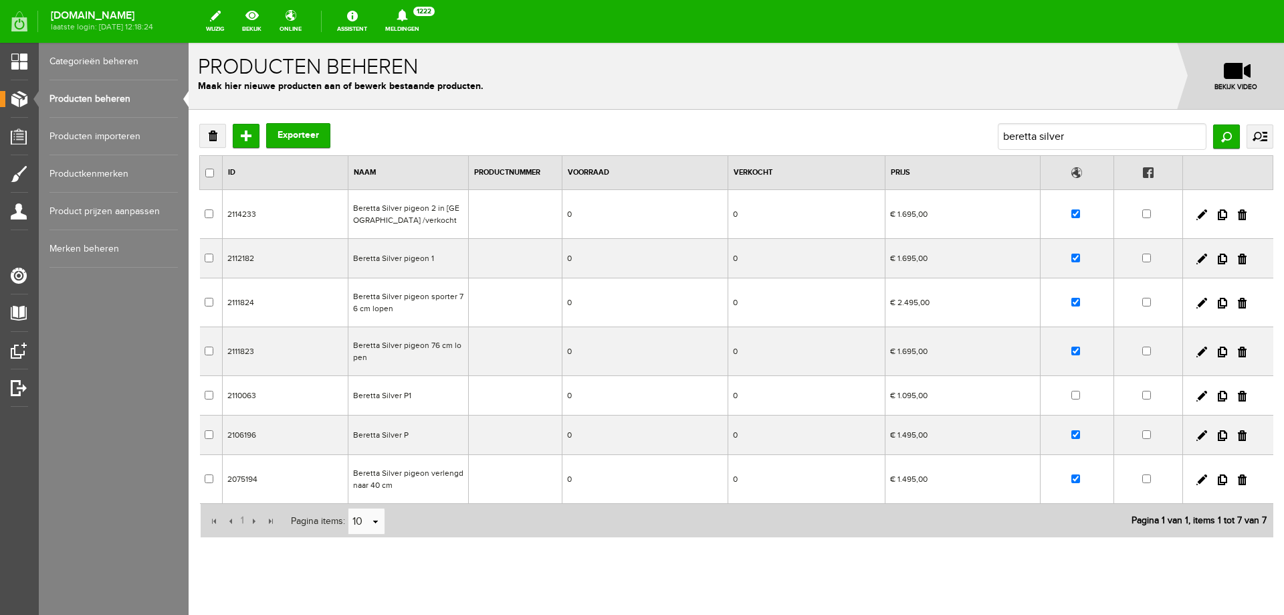
drag, startPoint x: 863, startPoint y: 367, endPoint x: 861, endPoint y: 375, distance: 8.9
click at [861, 375] on tbody "2114233 Beretta Silver pigeon 2 in [GEOGRAPHIC_DATA] /verkocht 0 0 € 1.695,00 2…" at bounding box center [736, 347] width 1073 height 314
checkbox input "true"
